Goal: Navigation & Orientation: Find specific page/section

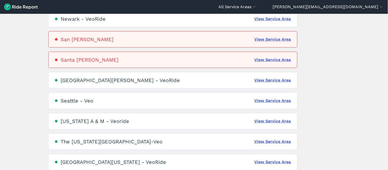
scroll to position [359, 0]
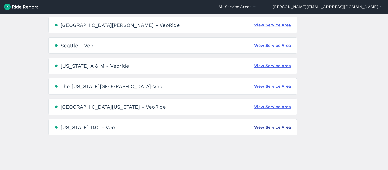
click at [279, 127] on link "View Service Area" at bounding box center [273, 127] width 37 height 6
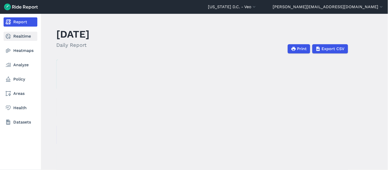
click at [19, 33] on link "Realtime" at bounding box center [21, 36] width 34 height 9
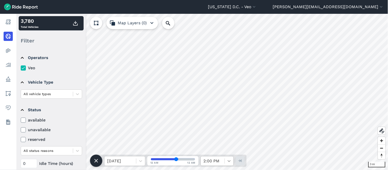
click at [232, 162] on div at bounding box center [229, 161] width 9 height 9
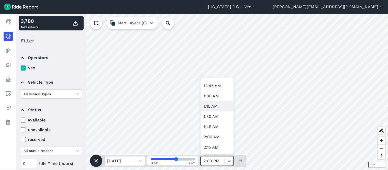
scroll to position [57, 0]
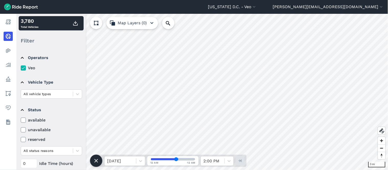
click at [37, 119] on label "available" at bounding box center [51, 120] width 61 height 6
click at [21, 119] on input "available" at bounding box center [21, 118] width 0 height 3
click at [24, 119] on icon at bounding box center [23, 120] width 5 height 5
click at [21, 119] on input "available" at bounding box center [21, 118] width 0 height 3
click at [24, 119] on icon at bounding box center [23, 120] width 5 height 5
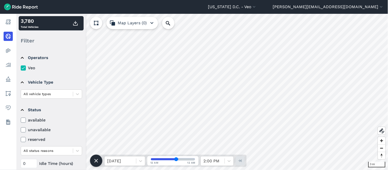
click at [21, 119] on input "available" at bounding box center [21, 118] width 0 height 3
click at [24, 119] on icon at bounding box center [23, 120] width 5 height 5
click at [21, 119] on input "available" at bounding box center [21, 118] width 0 height 3
click at [24, 119] on icon at bounding box center [23, 120] width 5 height 5
click at [21, 119] on input "available" at bounding box center [21, 118] width 0 height 3
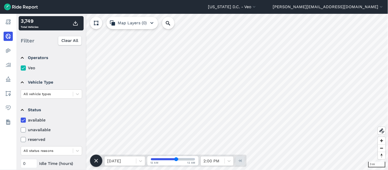
click at [24, 119] on icon at bounding box center [23, 120] width 5 height 5
click at [21, 119] on input "available" at bounding box center [21, 118] width 0 height 3
click at [36, 120] on label "available" at bounding box center [51, 120] width 61 height 6
click at [21, 120] on input "available" at bounding box center [21, 118] width 0 height 3
click at [36, 119] on label "available" at bounding box center [51, 120] width 61 height 6
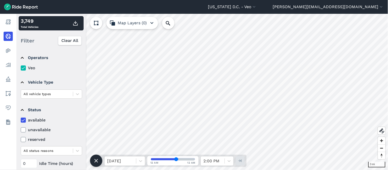
click at [21, 119] on input "available" at bounding box center [21, 118] width 0 height 3
click at [36, 119] on label "available" at bounding box center [51, 120] width 61 height 6
click at [21, 119] on input "available" at bounding box center [21, 118] width 0 height 3
click at [36, 119] on label "available" at bounding box center [51, 120] width 61 height 6
click at [21, 119] on input "available" at bounding box center [21, 118] width 0 height 3
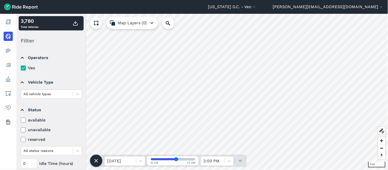
click at [36, 119] on label "available" at bounding box center [51, 120] width 61 height 6
click at [21, 119] on input "available" at bounding box center [21, 118] width 0 height 3
click at [22, 119] on icon at bounding box center [23, 120] width 5 height 5
click at [21, 119] on input "available" at bounding box center [21, 118] width 0 height 3
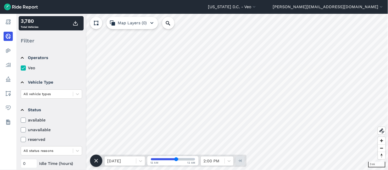
click at [37, 120] on label "available" at bounding box center [51, 120] width 61 height 6
click at [21, 120] on input "available" at bounding box center [21, 118] width 0 height 3
click at [37, 120] on label "available" at bounding box center [51, 120] width 61 height 6
click at [21, 120] on input "available" at bounding box center [21, 118] width 0 height 3
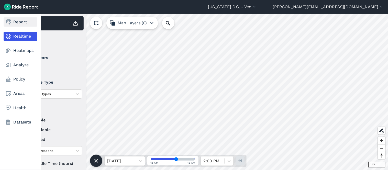
click at [6, 21] on icon at bounding box center [8, 22] width 6 height 6
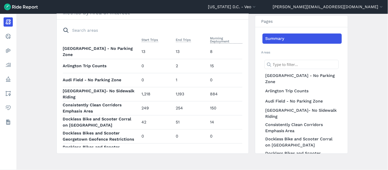
scroll to position [227, 0]
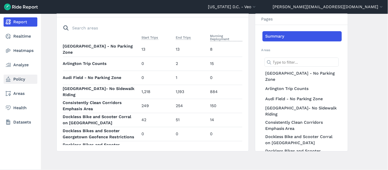
click at [17, 77] on link "Policy" at bounding box center [21, 79] width 34 height 9
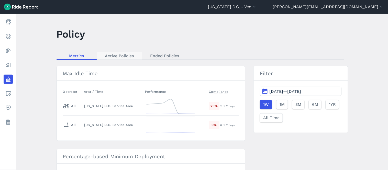
click at [117, 56] on link "Active Policies" at bounding box center [119, 56] width 45 height 8
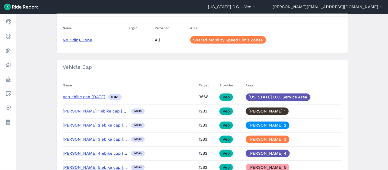
scroll to position [647, 0]
